Goal: Transaction & Acquisition: Subscribe to service/newsletter

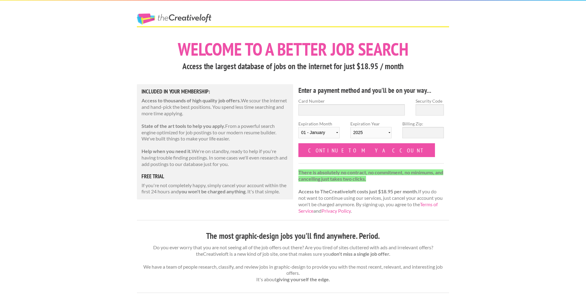
click at [325, 190] on strong "Access to TheCreativeloft costs just $18.95 per month." at bounding box center [358, 191] width 120 height 6
click at [309, 103] on label "Card Number" at bounding box center [351, 101] width 106 height 6
click at [309, 104] on input "Card Number" at bounding box center [351, 109] width 106 height 11
type input "[CREDIT_CARD_NUMBER]"
click at [425, 112] on input "Security Code" at bounding box center [429, 109] width 28 height 11
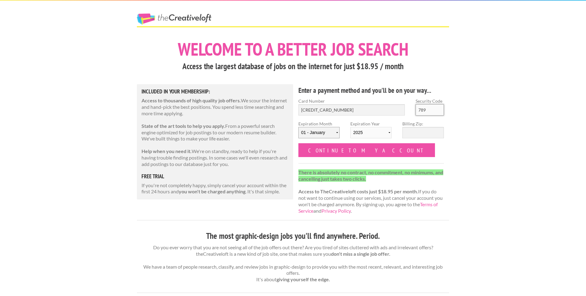
type input "789"
click at [308, 134] on select "01 - January 02 - February 03 - March 04 - April 05 - May 06 - June 07 - July 0…" at bounding box center [318, 132] width 41 height 11
select select "05"
click at [298, 127] on select "01 - January 02 - February 03 - March 04 - April 05 - May 06 - June 07 - July 0…" at bounding box center [318, 132] width 41 height 11
drag, startPoint x: 375, startPoint y: 134, endPoint x: 373, endPoint y: 138, distance: 4.0
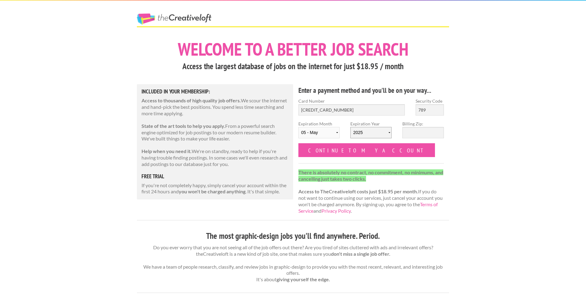
click at [375, 134] on select "2025 2026 2027 2028 2029 2030 2031 2032 2033 2034" at bounding box center [370, 132] width 41 height 11
select select "2030"
click at [350, 127] on select "2025 2026 2027 2028 2029 2030 2031 2032 2033 2034" at bounding box center [370, 132] width 41 height 11
click at [426, 134] on input "Billing Zip:" at bounding box center [422, 132] width 41 height 11
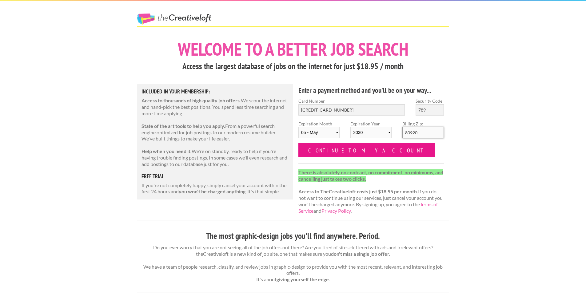
type input "80920"
click at [349, 153] on input "Continue to my account" at bounding box center [366, 150] width 136 height 14
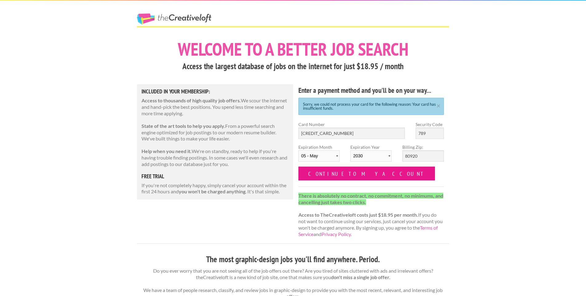
click at [310, 176] on input "Continue to my account" at bounding box center [366, 174] width 136 height 14
click at [364, 171] on input "Continue to my account" at bounding box center [366, 174] width 136 height 14
click at [353, 176] on input "Continue to my account" at bounding box center [366, 174] width 136 height 14
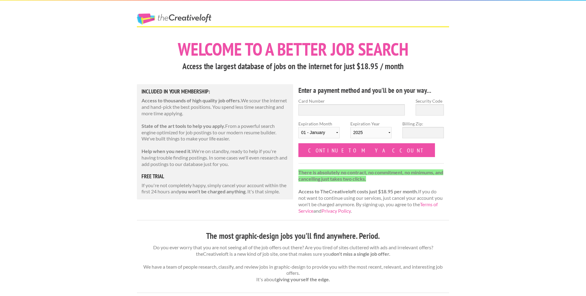
click at [380, 168] on div "Enter a payment method and you'll be on your way... Card Number Security Code E…" at bounding box center [371, 152] width 156 height 136
